Goal: Information Seeking & Learning: Learn about a topic

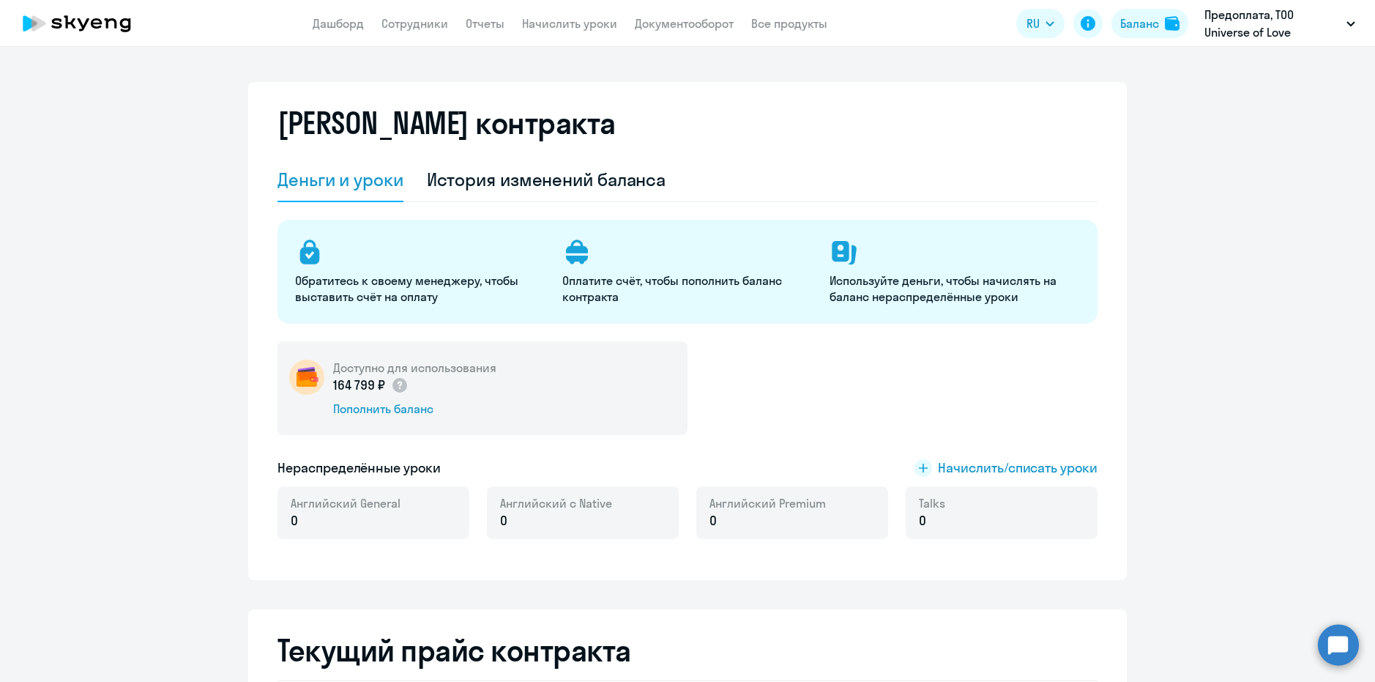
select select "english_adult_not_native_speaker"
click at [394, 19] on link "Сотрудники" at bounding box center [415, 23] width 67 height 15
select select "30"
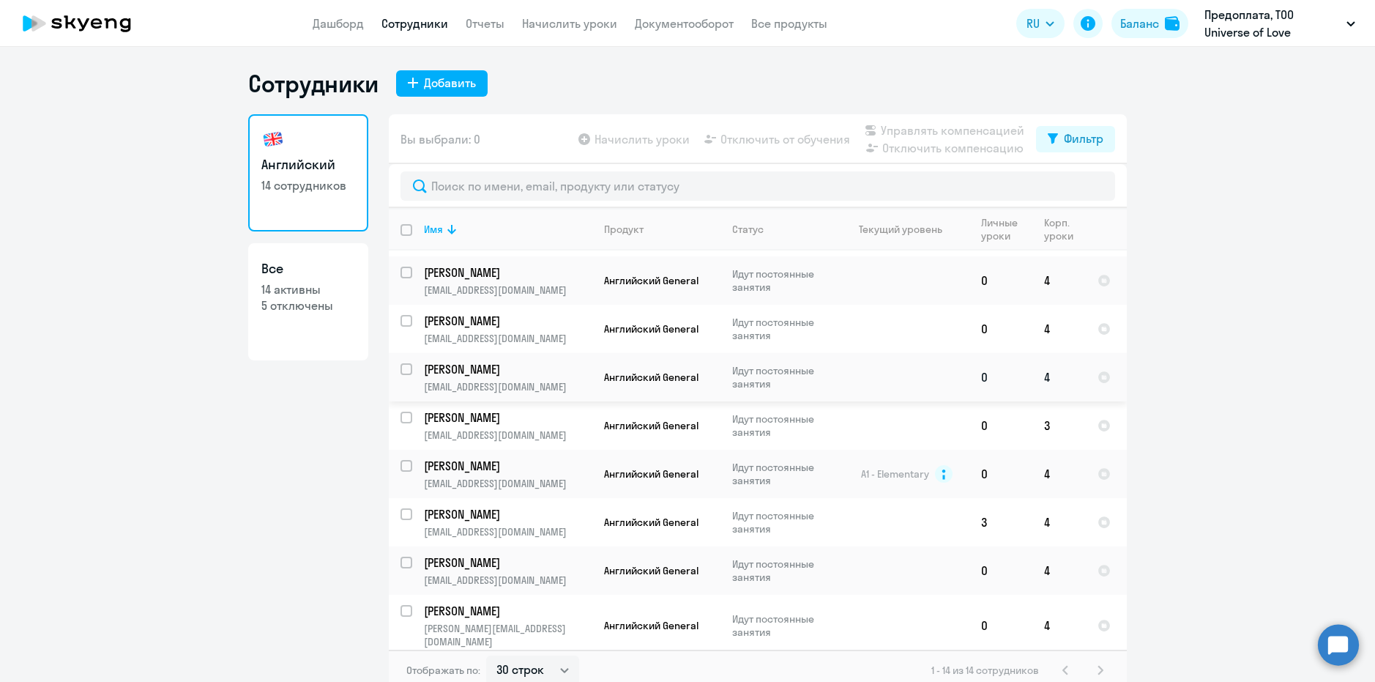
scroll to position [278, 0]
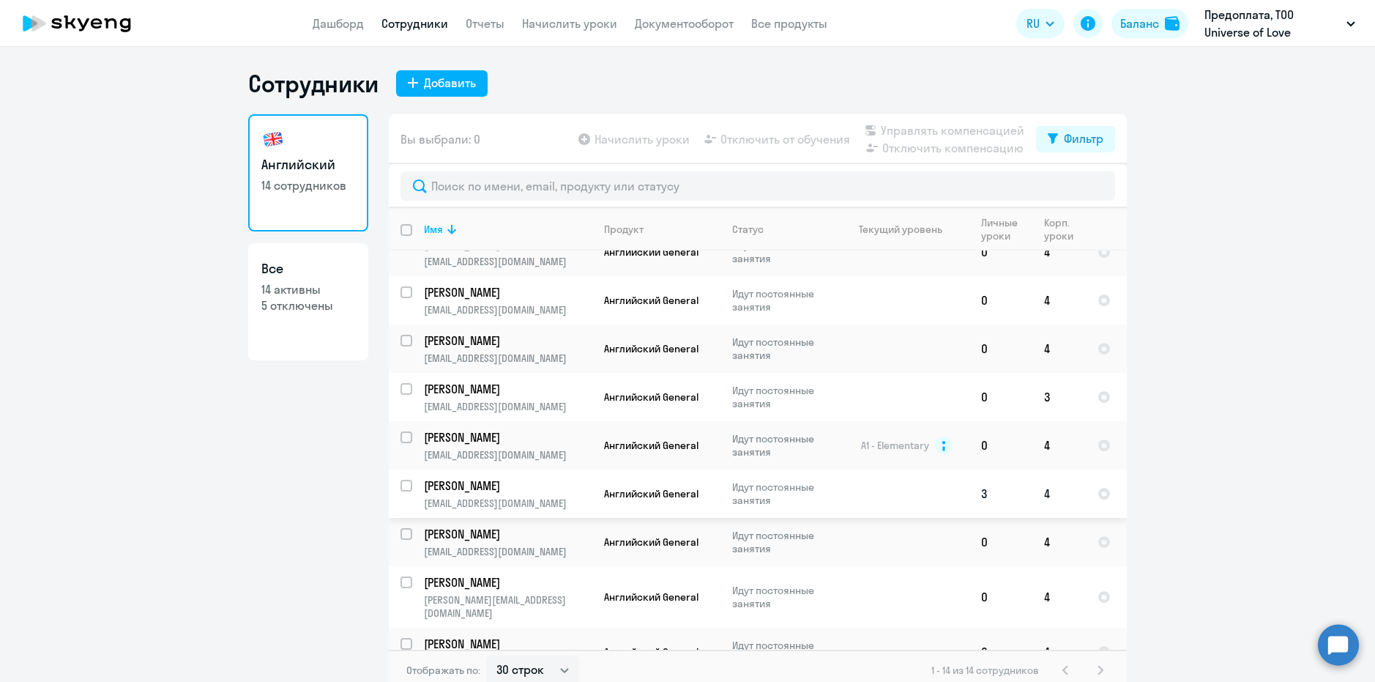
click at [484, 478] on p "[PERSON_NAME]" at bounding box center [507, 486] width 166 height 16
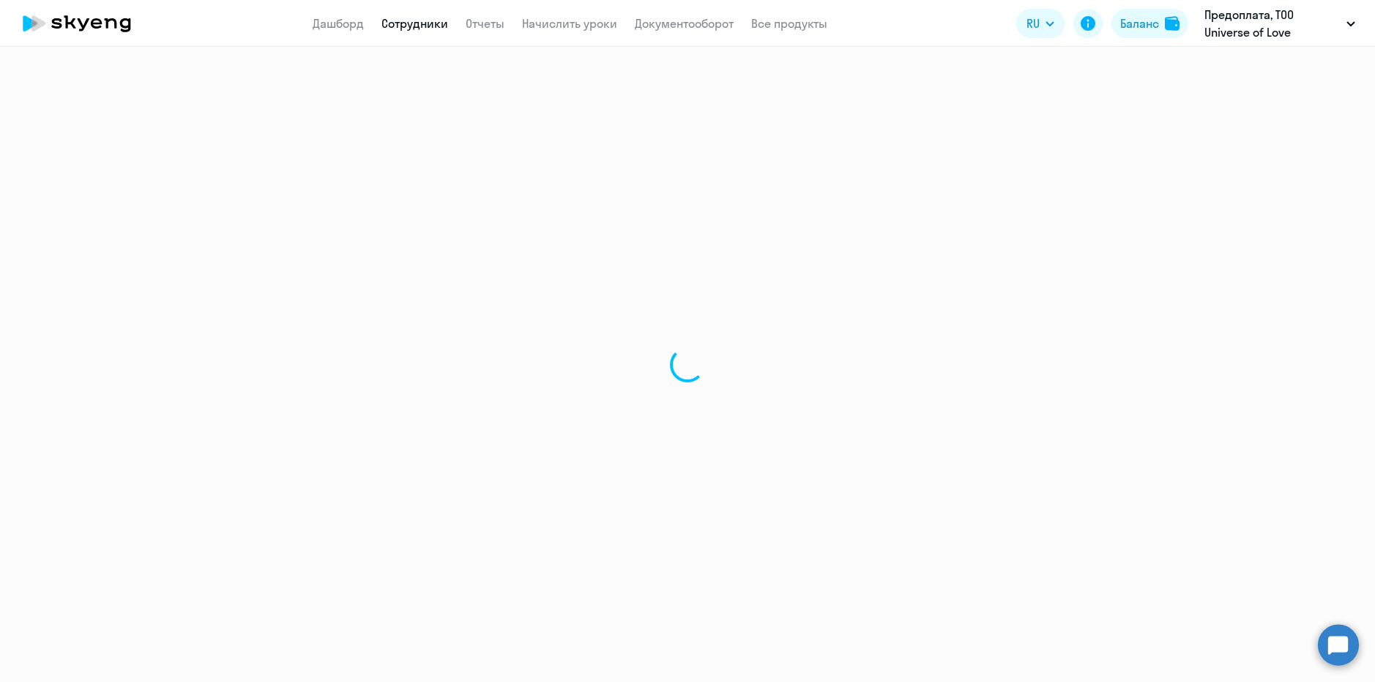
select select "english"
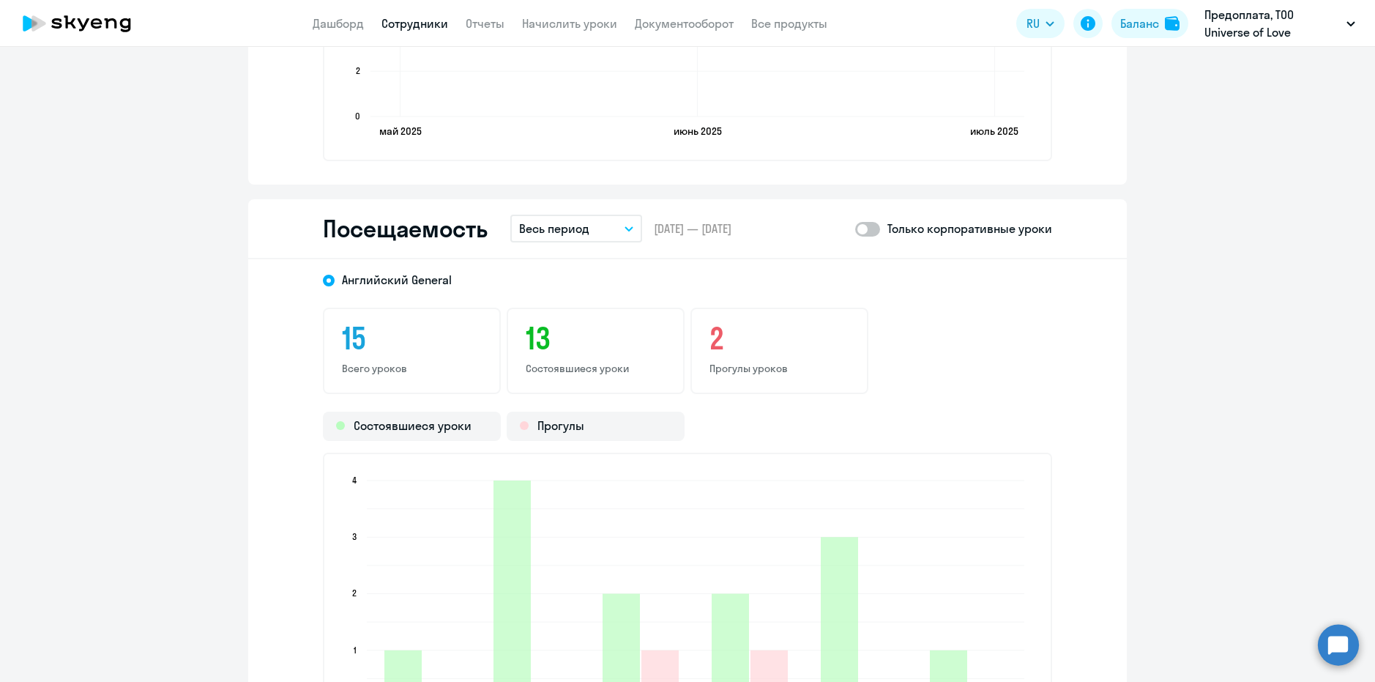
scroll to position [1538, 0]
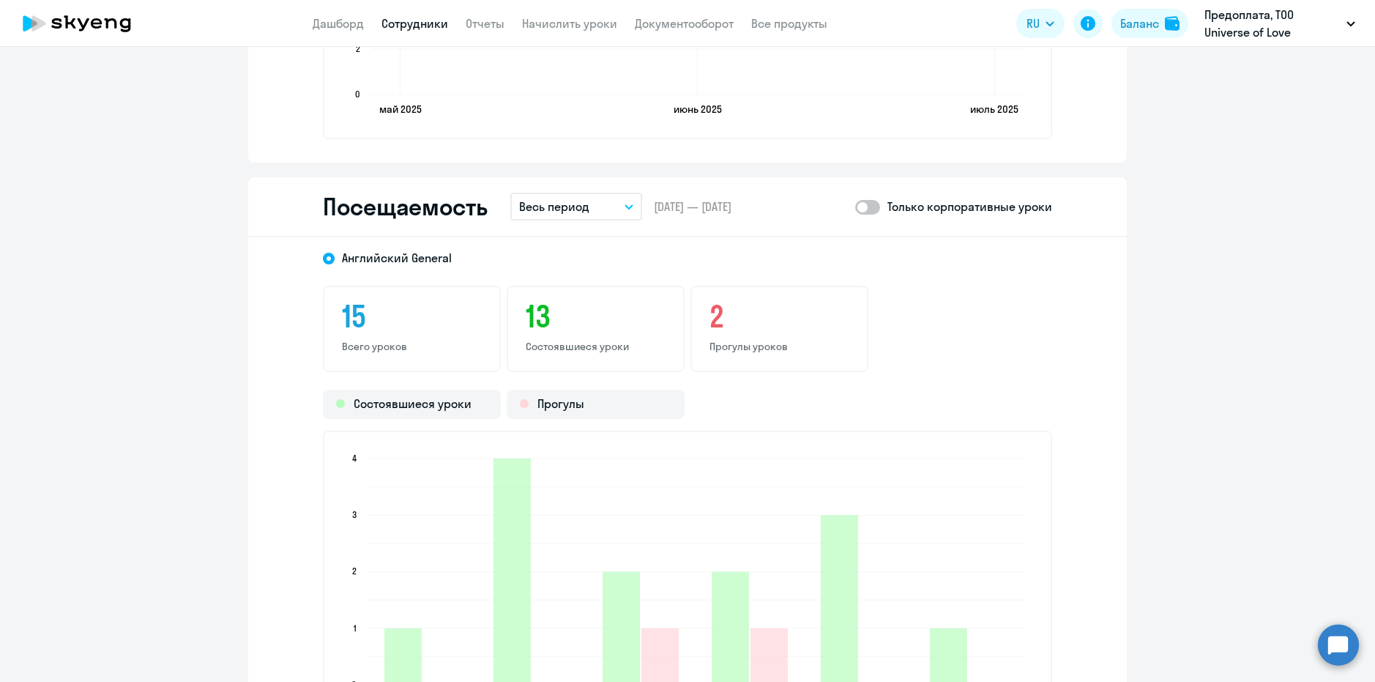
click at [701, 315] on div "2 Прогулы уроков" at bounding box center [780, 329] width 178 height 86
click at [590, 400] on div "Прогулы" at bounding box center [596, 404] width 178 height 29
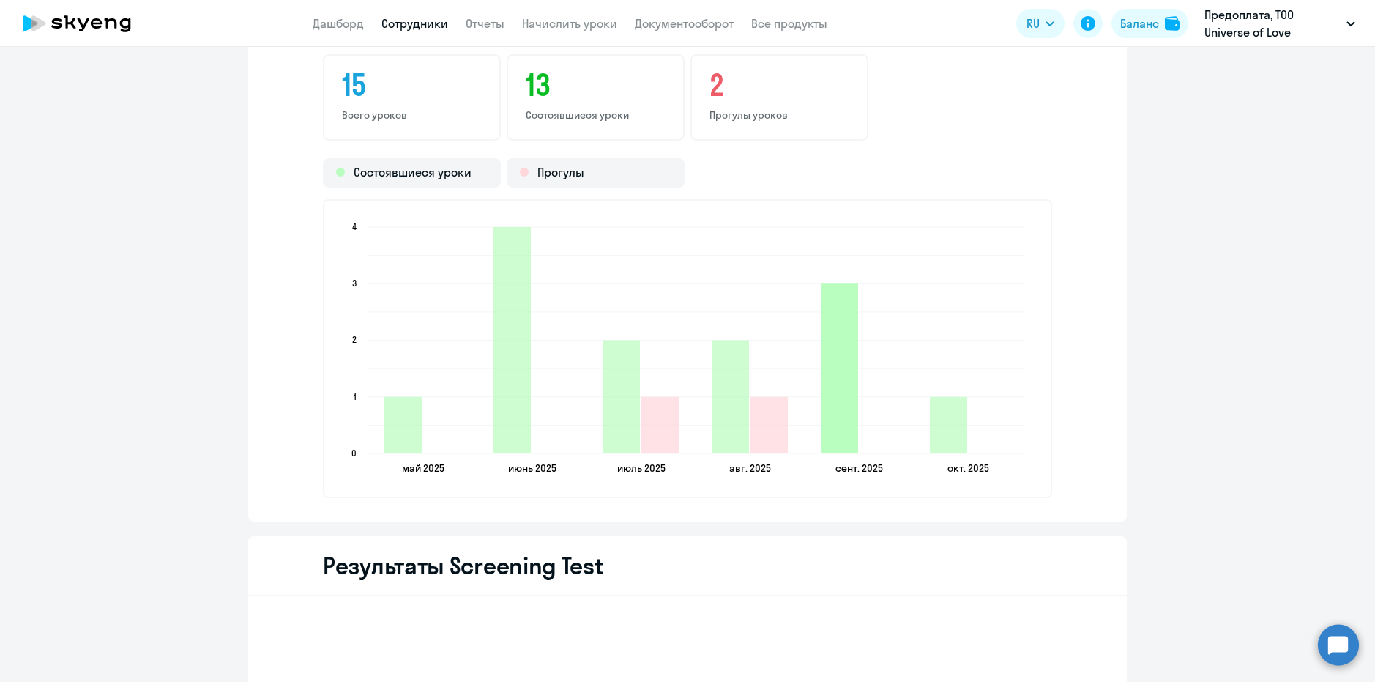
scroll to position [1904, 0]
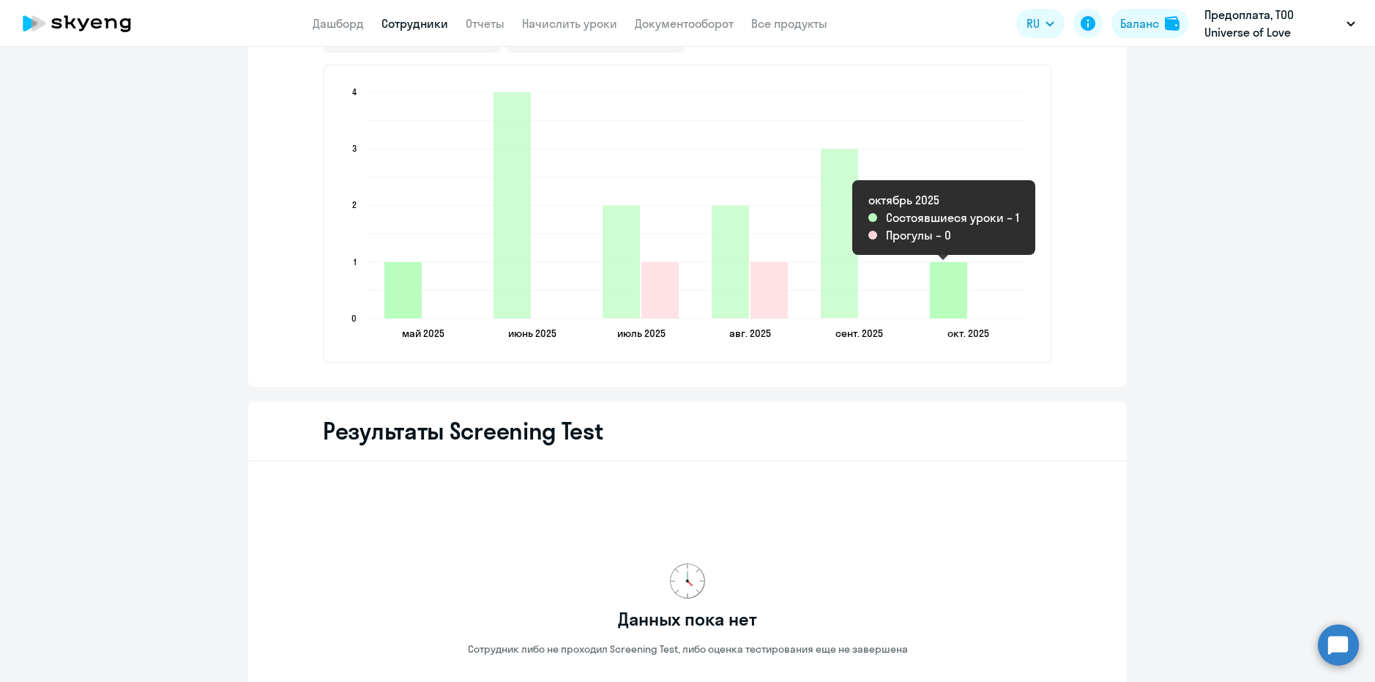
click at [945, 306] on icon "2025-10-07T21:00:00.000Z Состоявшиеся уроки 1" at bounding box center [948, 290] width 37 height 56
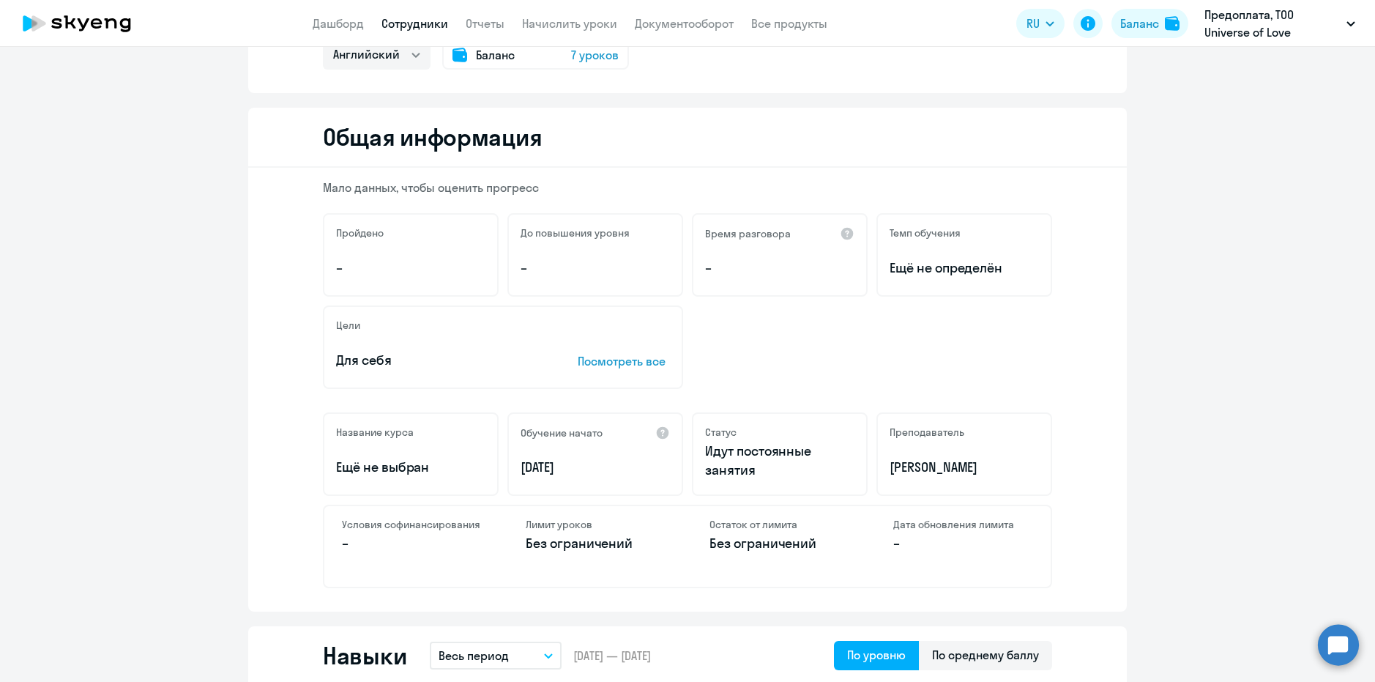
scroll to position [0, 0]
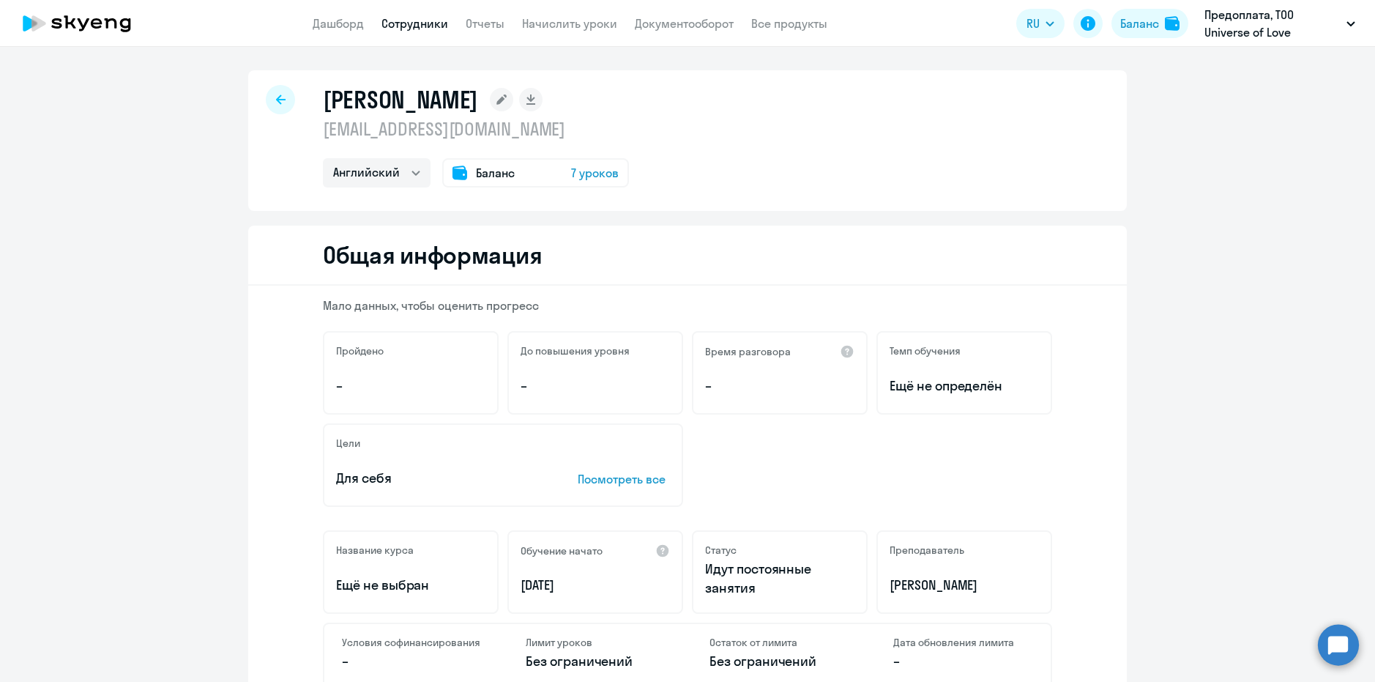
click at [280, 105] on div at bounding box center [280, 99] width 29 height 29
select select "30"
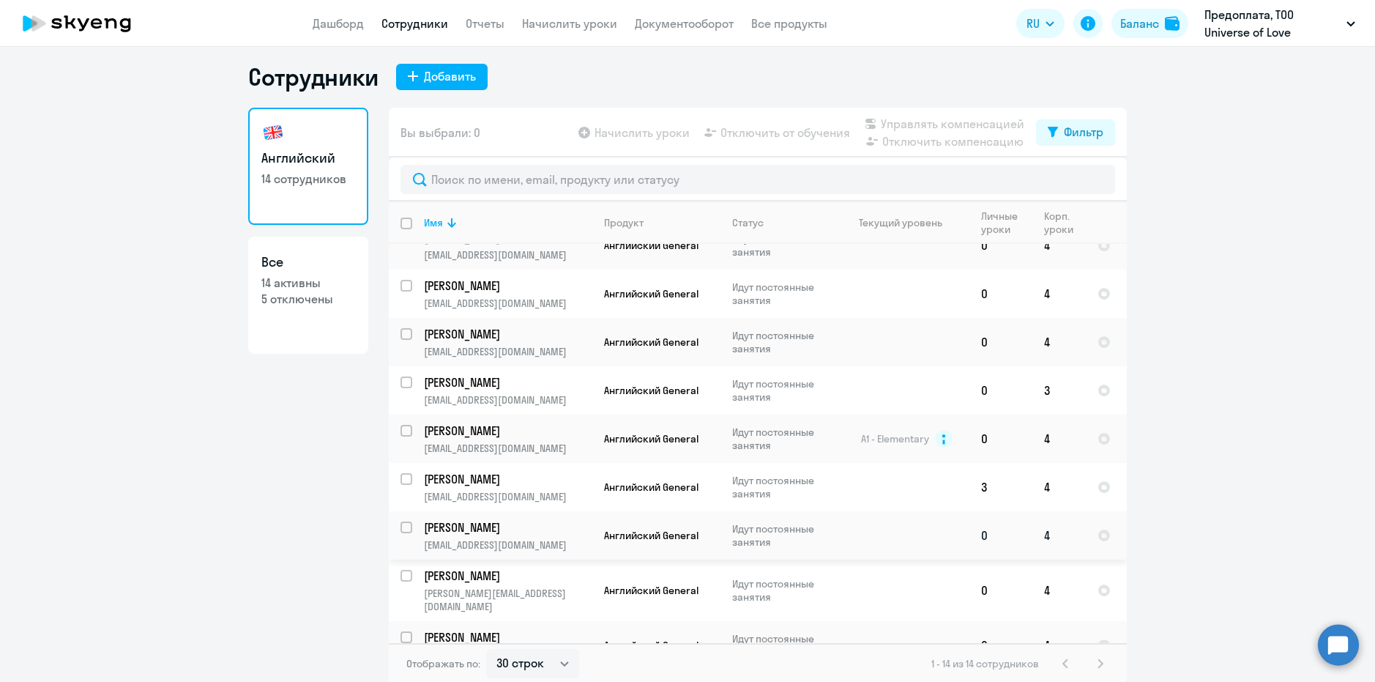
scroll to position [9, 0]
click at [637, 636] on span "Английский General" at bounding box center [651, 642] width 94 height 13
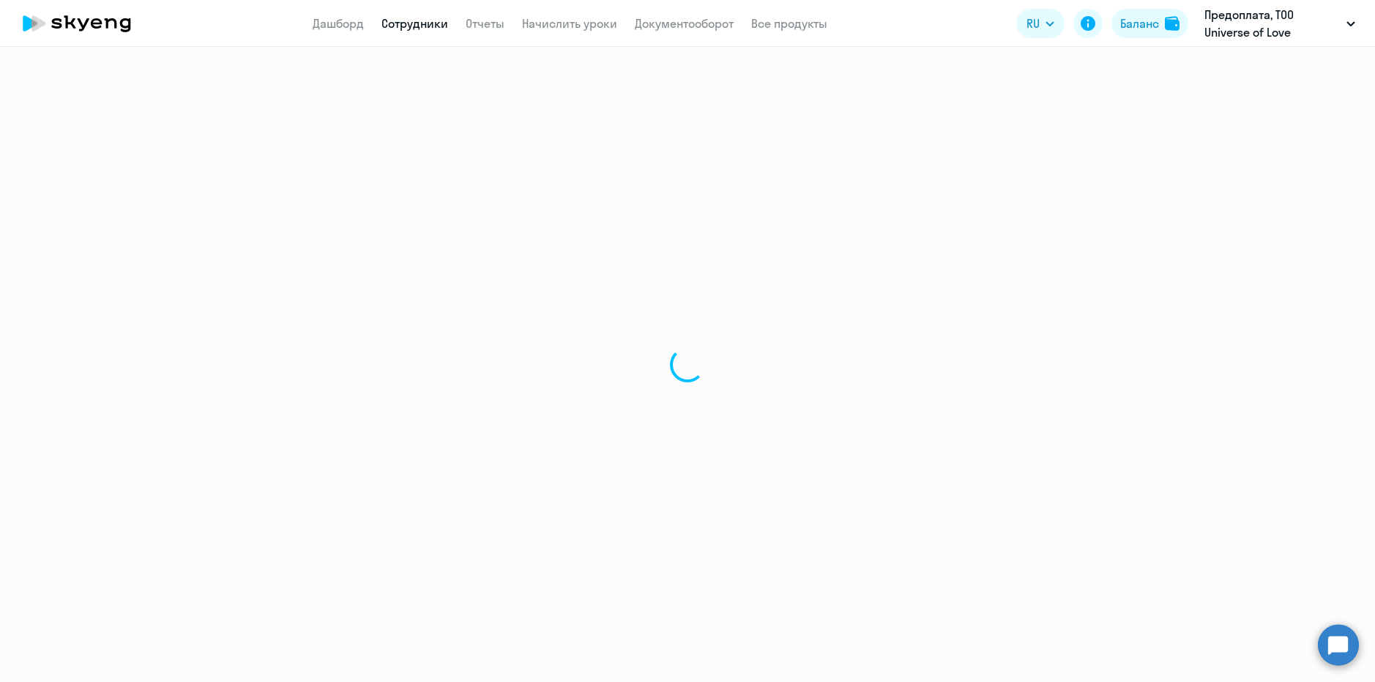
select select "english"
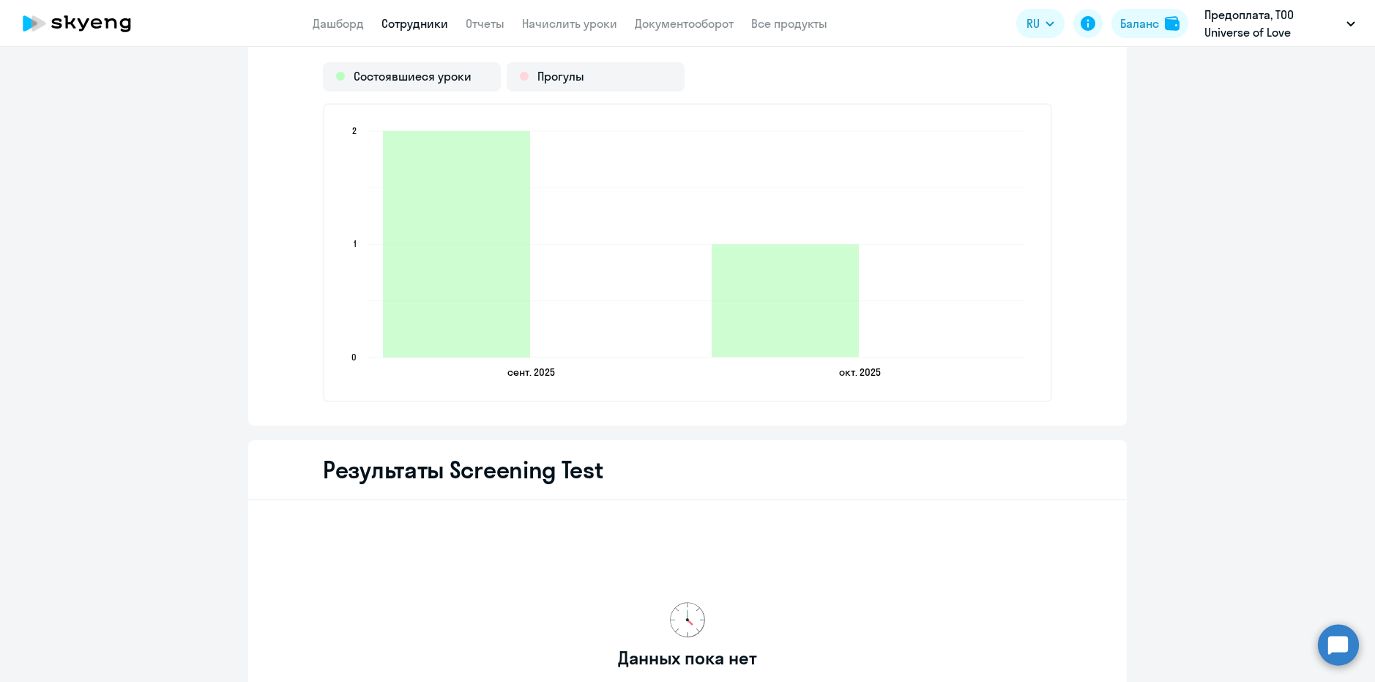
scroll to position [1659, 0]
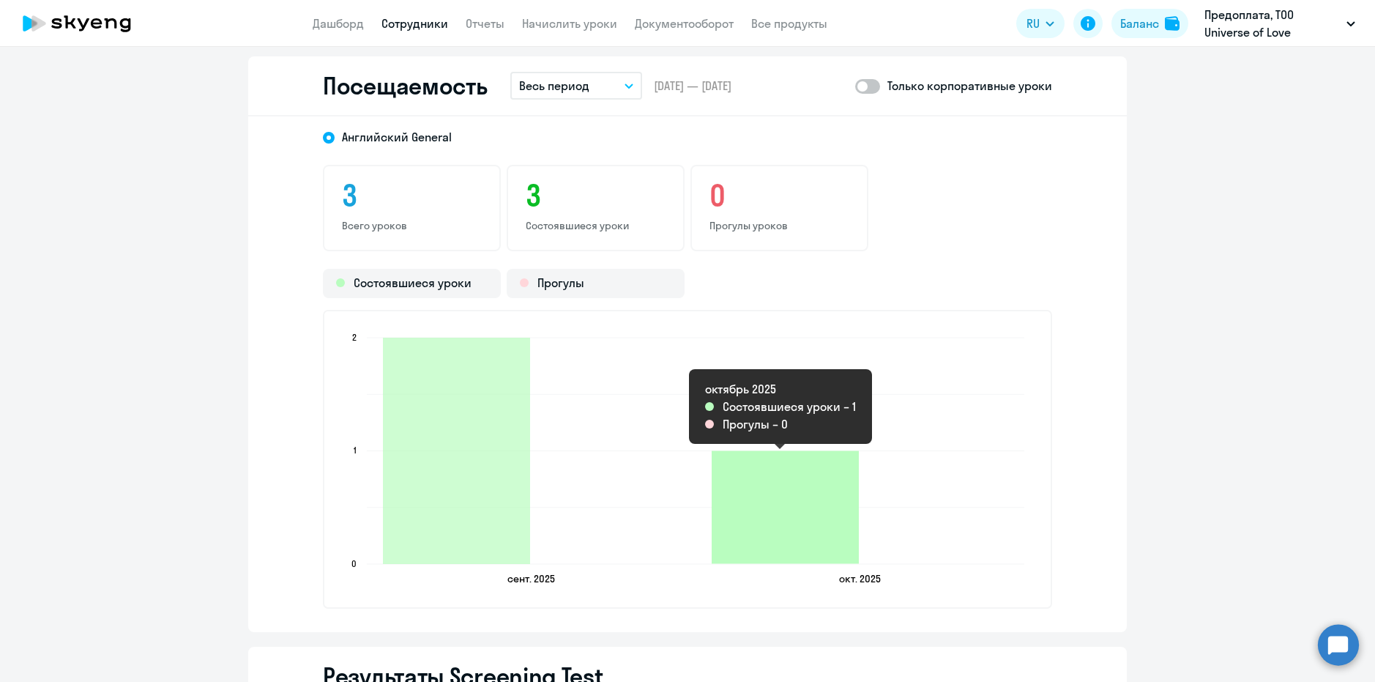
click at [768, 510] on icon "2025-10-04T21:00:00.000Z Состоявшиеся уроки 1" at bounding box center [785, 507] width 147 height 113
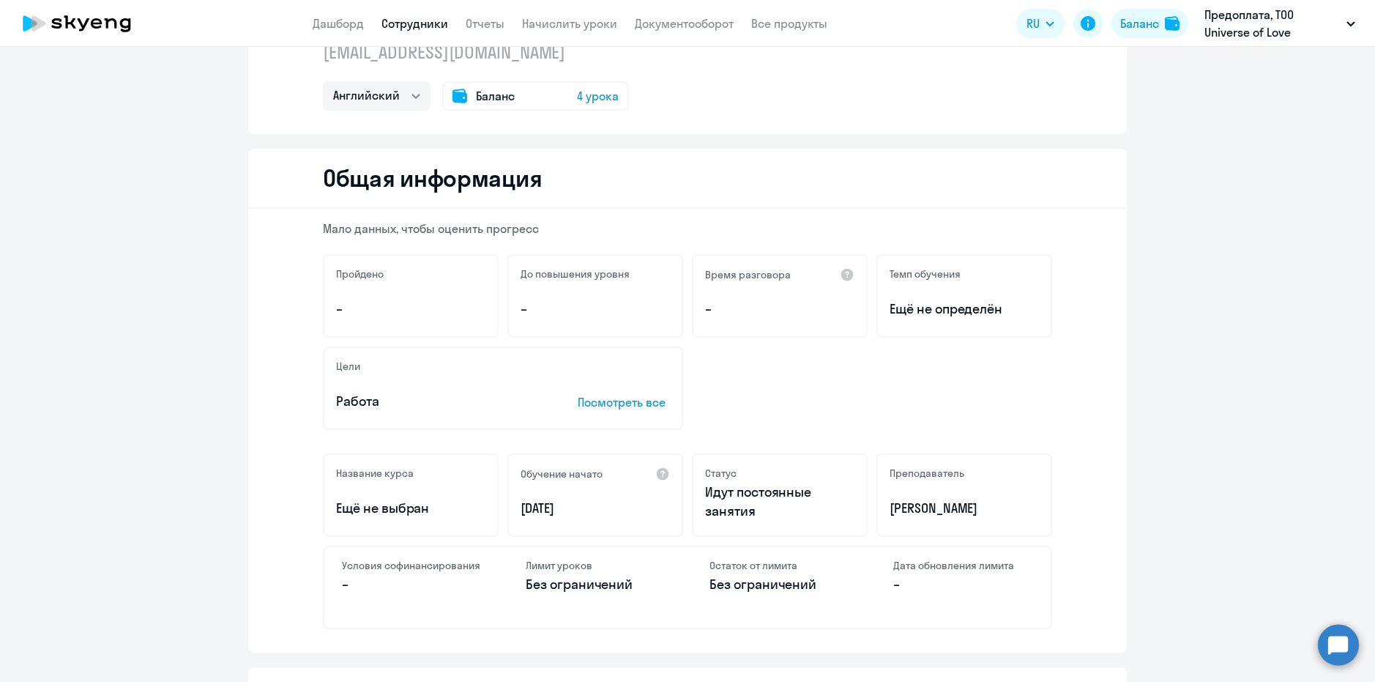
scroll to position [0, 0]
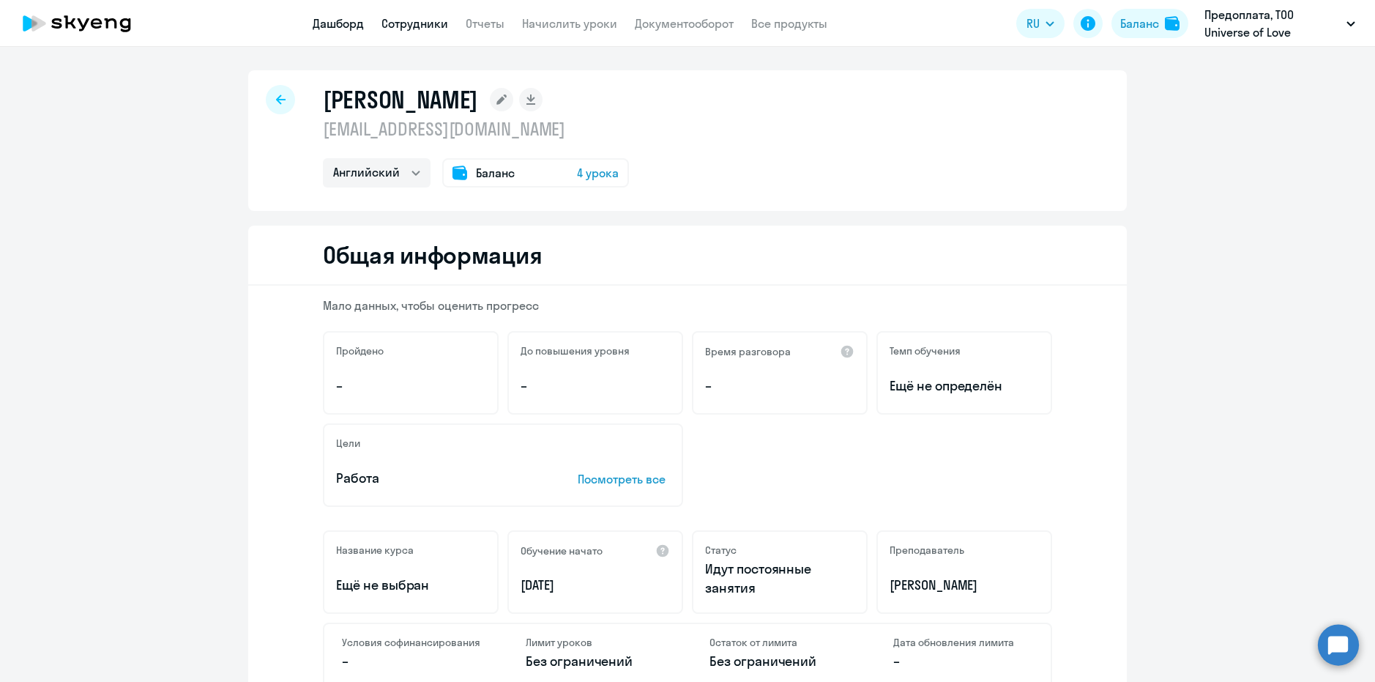
click at [338, 19] on link "Дашборд" at bounding box center [338, 23] width 51 height 15
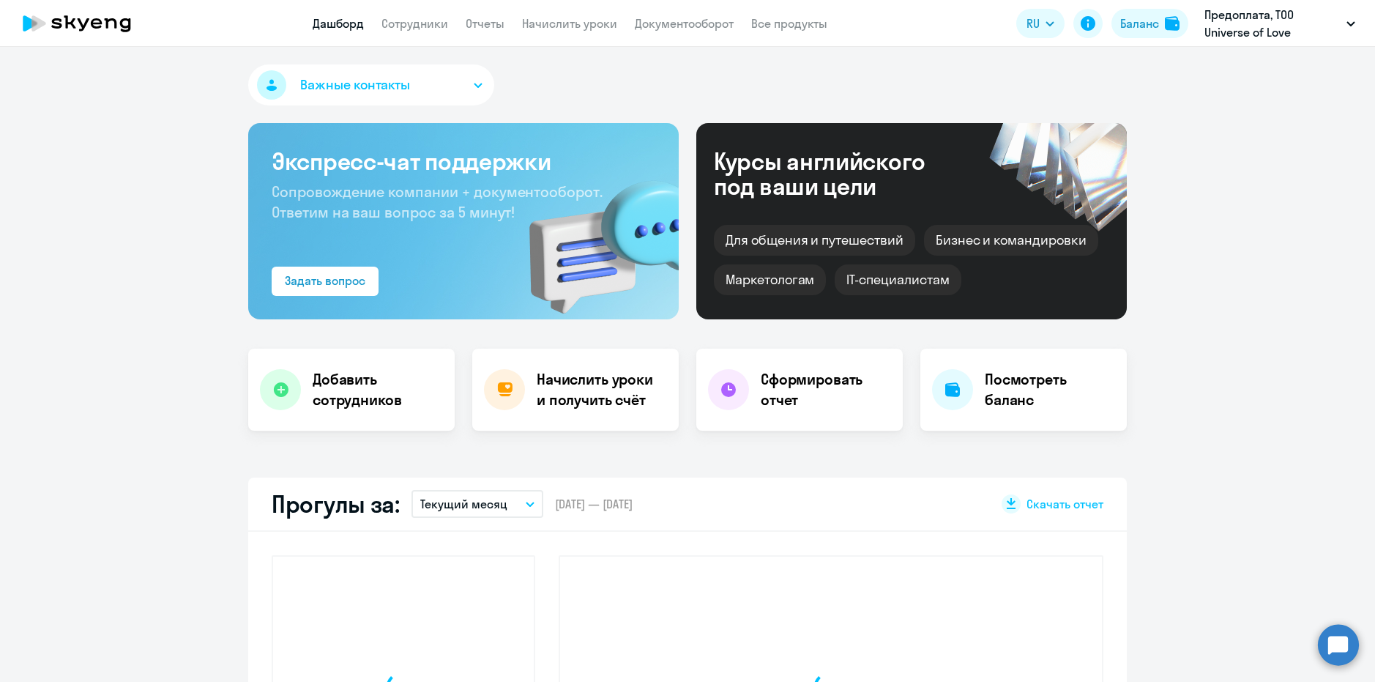
select select "30"
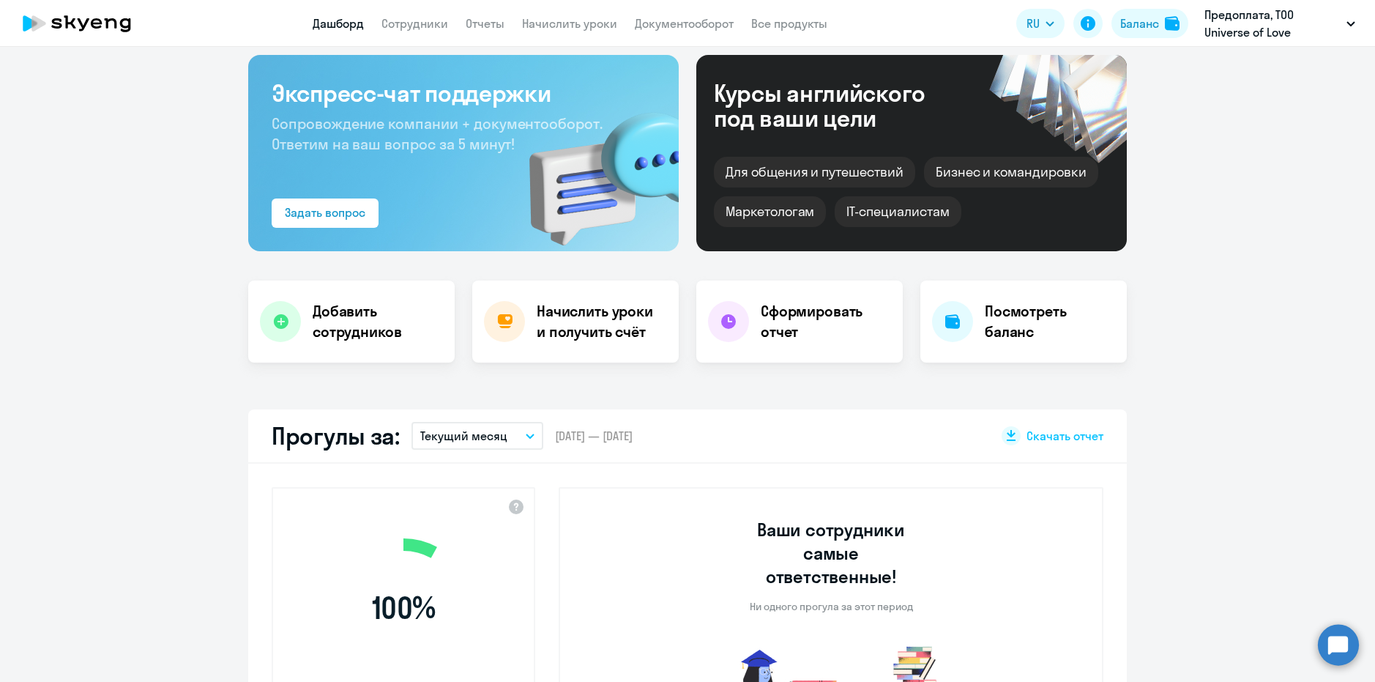
scroll to position [366, 0]
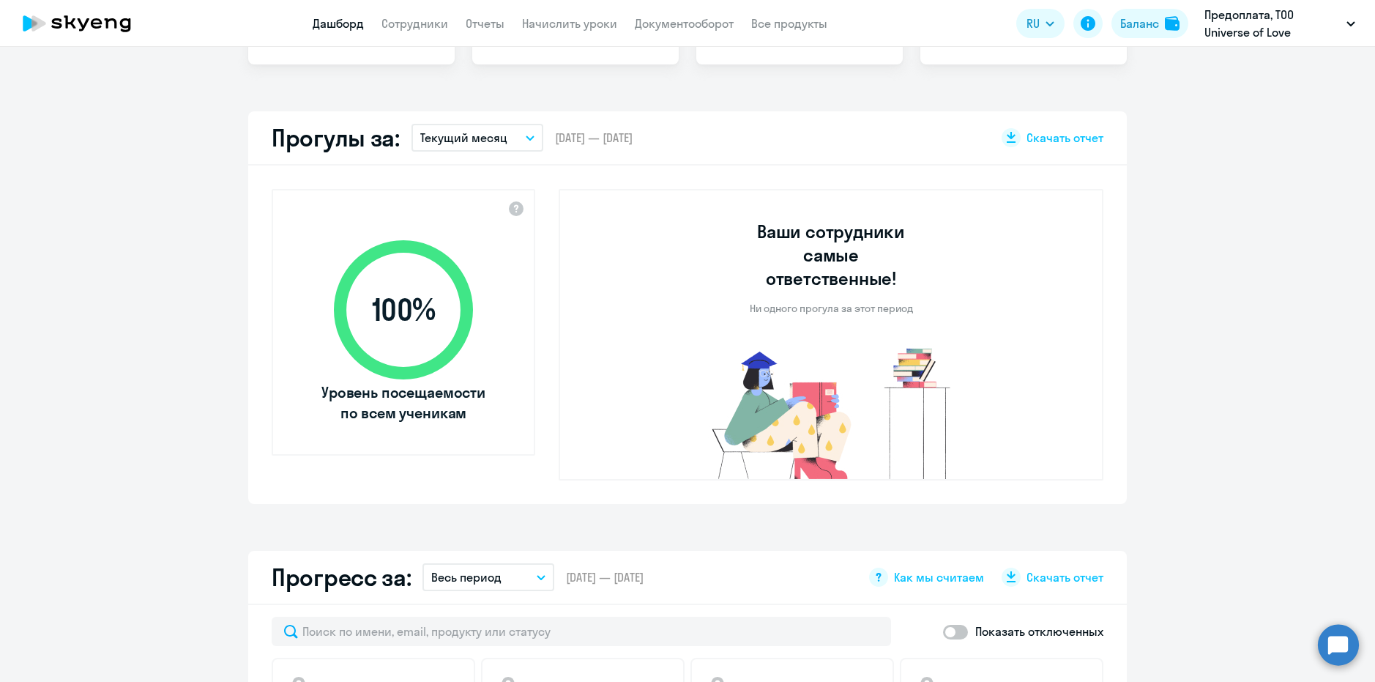
click at [751, 262] on h3 "Ваши сотрудники самые ответственные!" at bounding box center [832, 255] width 188 height 70
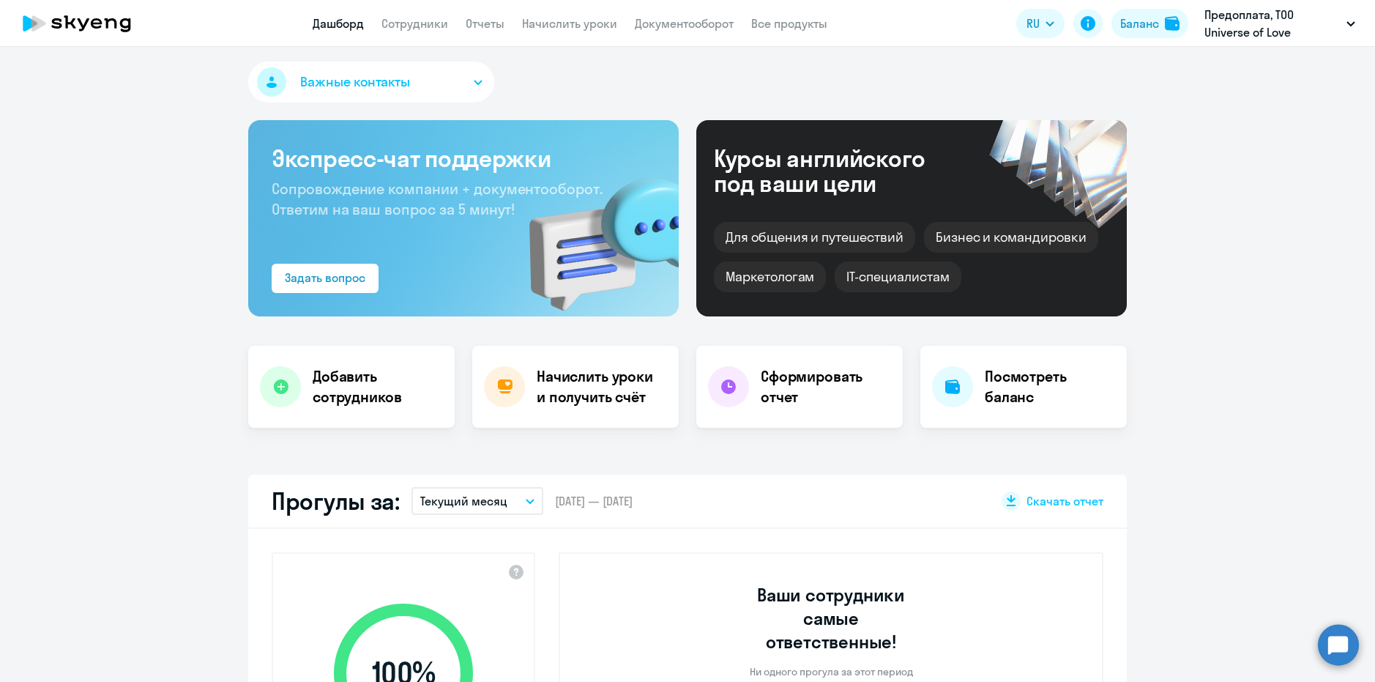
scroll to position [0, 0]
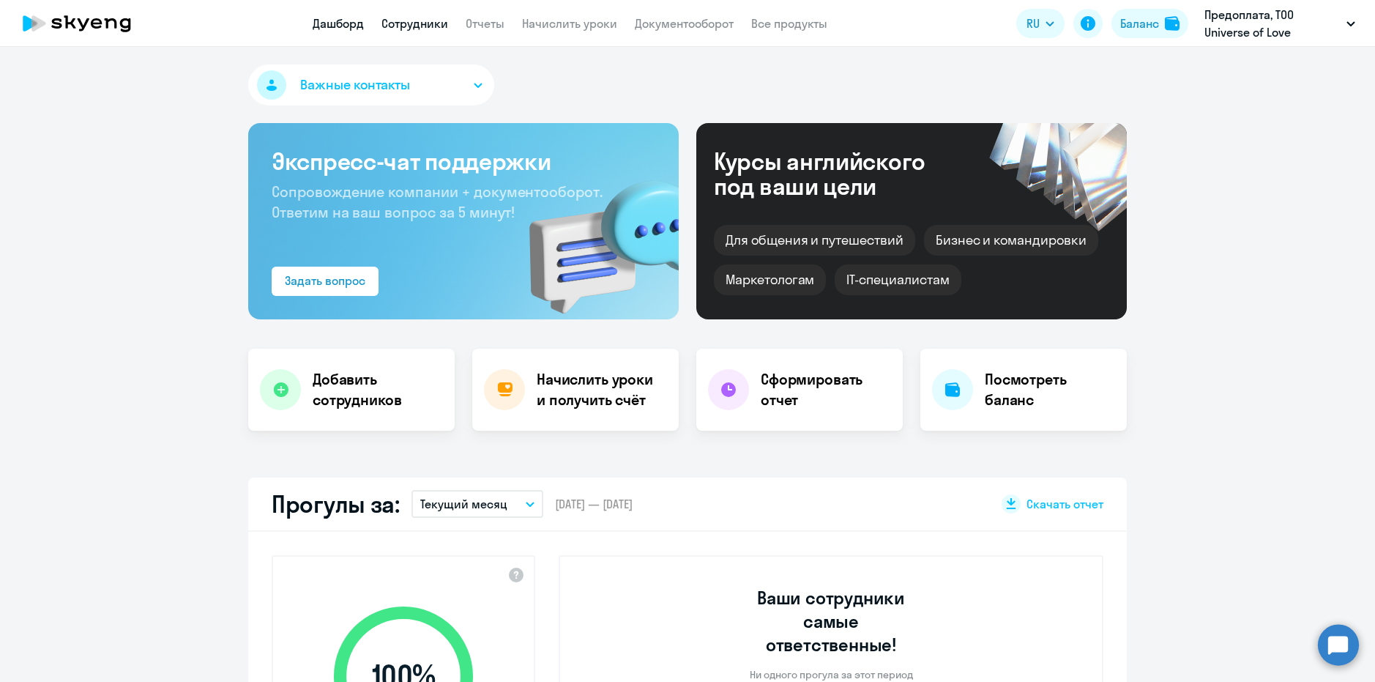
click at [409, 22] on link "Сотрудники" at bounding box center [415, 23] width 67 height 15
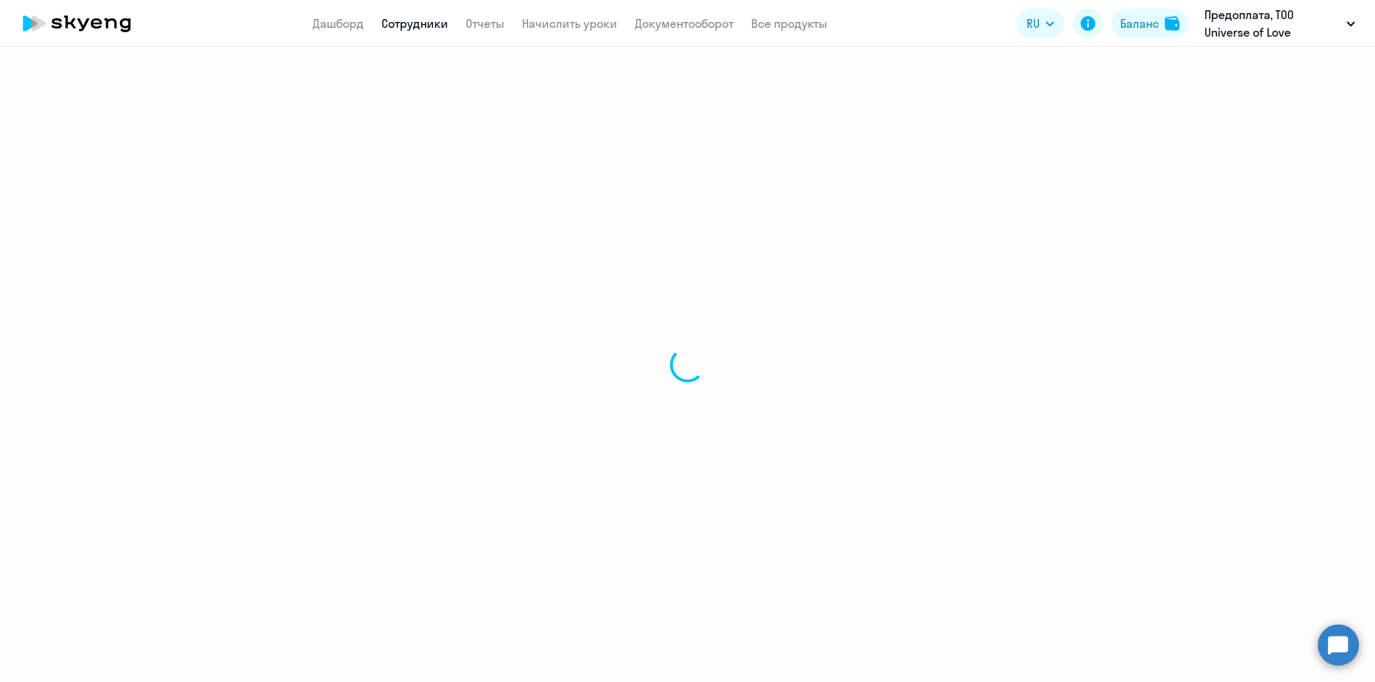
select select "30"
